Goal: Task Accomplishment & Management: Manage account settings

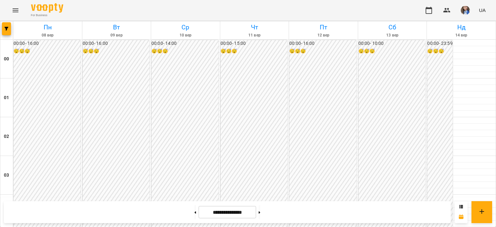
scroll to position [387, 0]
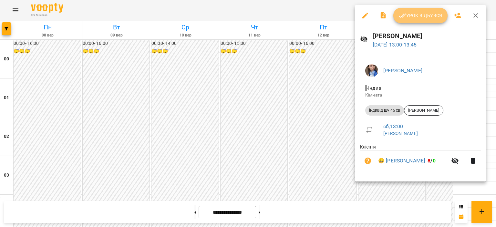
click at [415, 19] on button "Урок відбувся" at bounding box center [420, 15] width 54 height 15
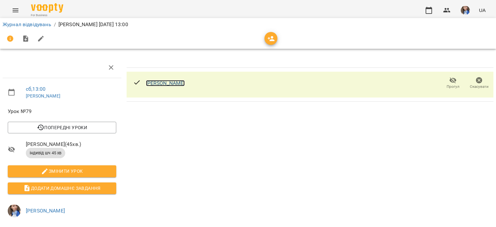
click at [167, 84] on link "[PERSON_NAME]" at bounding box center [165, 83] width 39 height 6
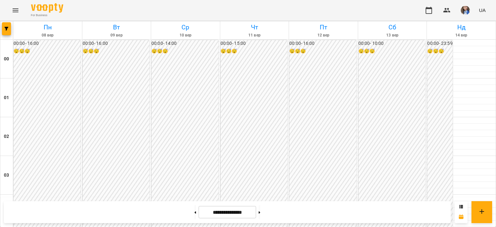
scroll to position [452, 0]
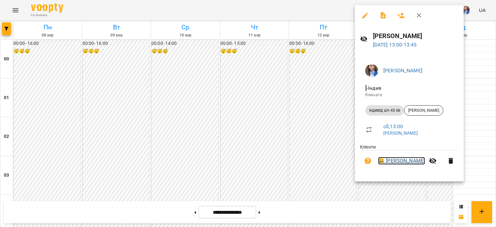
click at [389, 160] on link "😀 [PERSON_NAME]" at bounding box center [401, 161] width 47 height 8
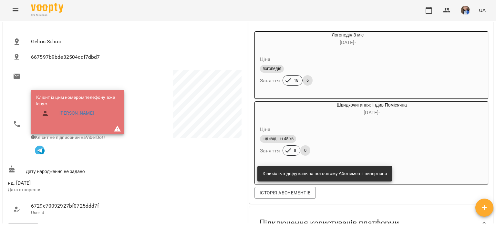
scroll to position [97, 0]
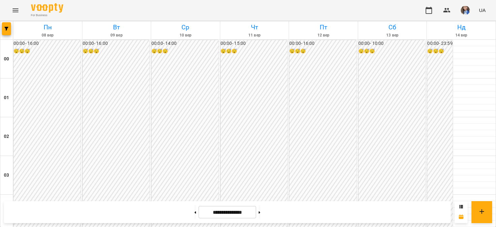
scroll to position [420, 0]
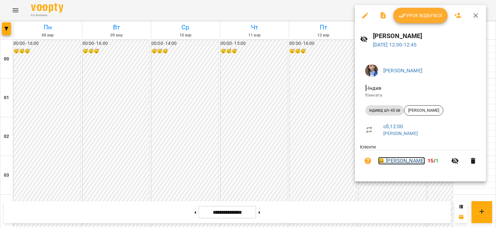
click at [391, 164] on link "😀 [PERSON_NAME]" at bounding box center [401, 161] width 47 height 8
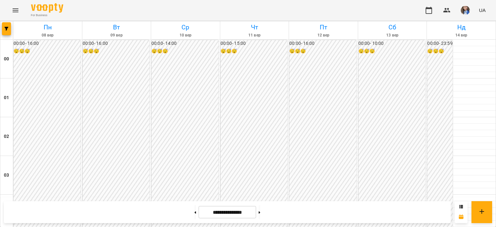
scroll to position [549, 0]
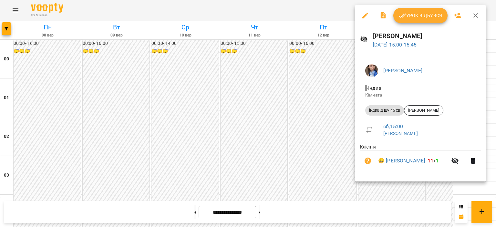
click at [322, 13] on div at bounding box center [248, 113] width 496 height 227
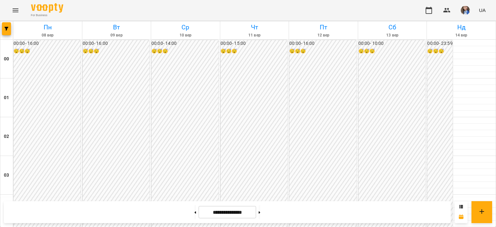
scroll to position [613, 0]
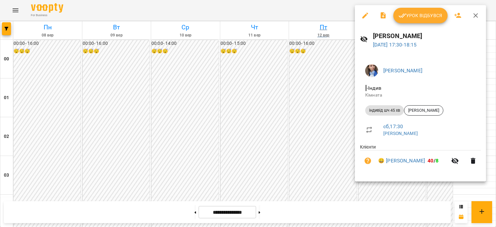
drag, startPoint x: 311, startPoint y: 7, endPoint x: 318, endPoint y: 24, distance: 18.6
click at [312, 7] on div at bounding box center [248, 113] width 496 height 227
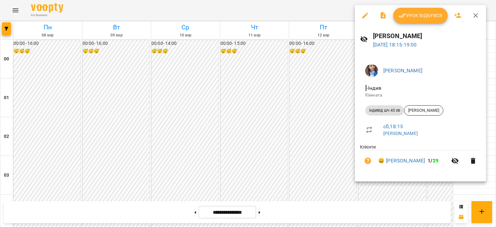
click at [325, 9] on div at bounding box center [248, 113] width 496 height 227
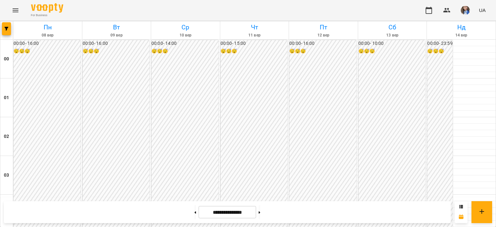
scroll to position [646, 0]
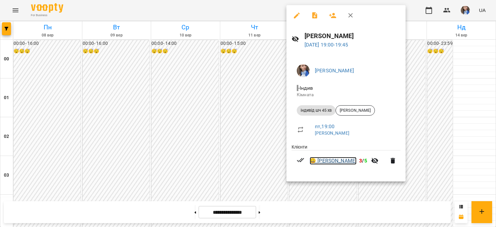
click at [328, 160] on link "😀 [PERSON_NAME]" at bounding box center [333, 161] width 47 height 8
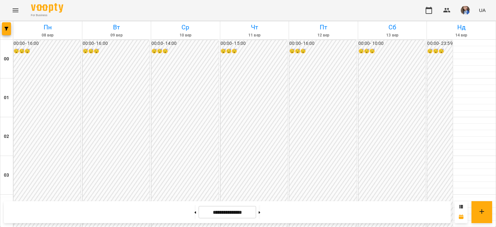
scroll to position [387, 0]
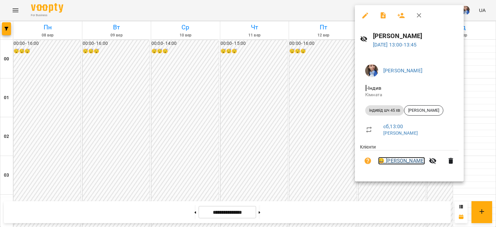
click at [388, 160] on link "😀 [PERSON_NAME]" at bounding box center [401, 161] width 47 height 8
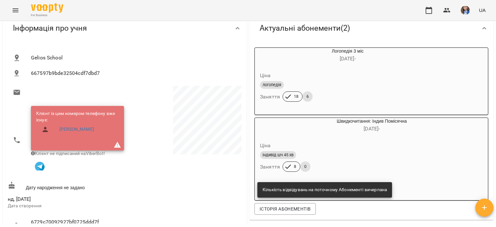
scroll to position [65, 0]
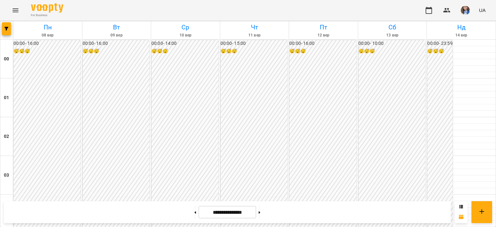
scroll to position [387, 0]
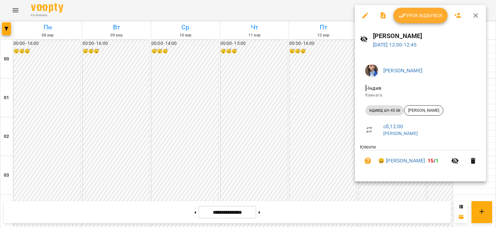
click at [332, 15] on div at bounding box center [248, 113] width 496 height 227
